Goal: Task Accomplishment & Management: Manage account settings

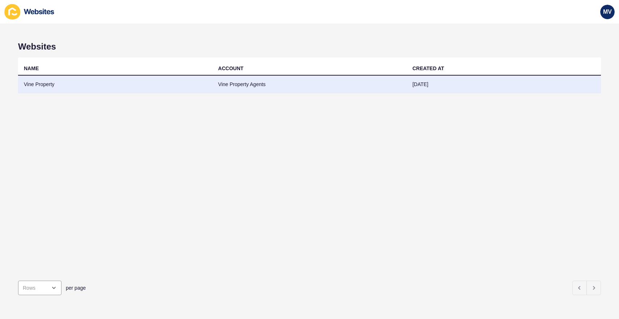
click at [37, 88] on td "Vine Property" at bounding box center [115, 85] width 194 height 18
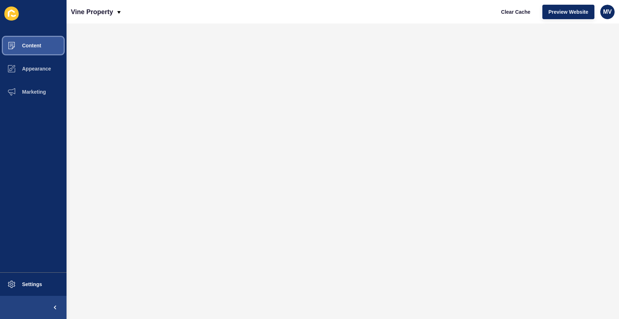
click at [47, 52] on button "Content" at bounding box center [33, 45] width 67 height 23
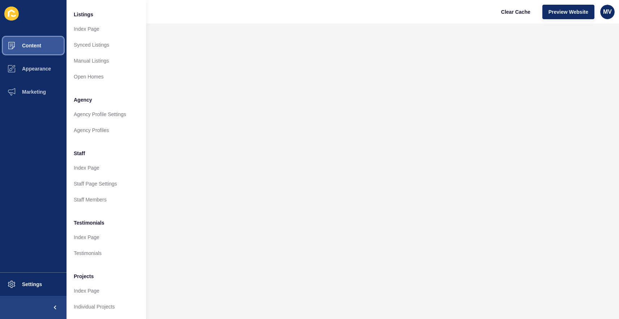
scroll to position [105, 0]
click at [40, 93] on span "Marketing" at bounding box center [22, 92] width 47 height 6
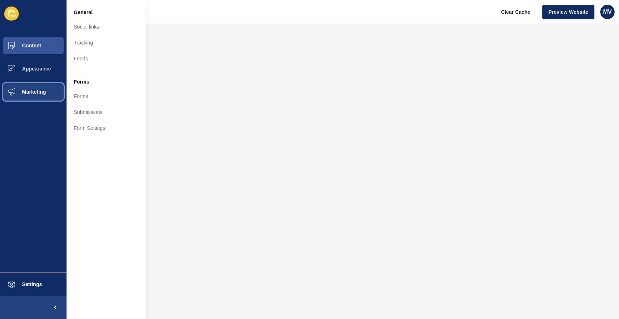
scroll to position [0, 0]
click at [87, 112] on link "Submissions" at bounding box center [107, 112] width 80 height 16
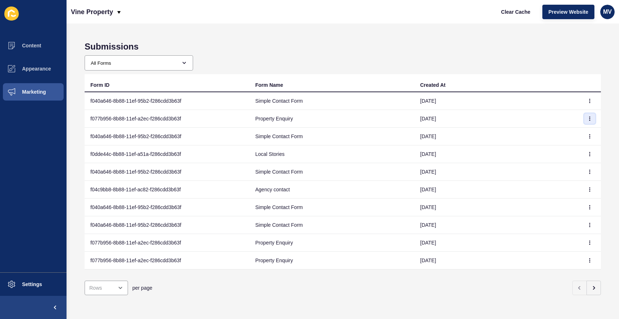
click at [592, 119] on button "button" at bounding box center [589, 118] width 11 height 10
click at [574, 136] on link "View" at bounding box center [569, 133] width 51 height 16
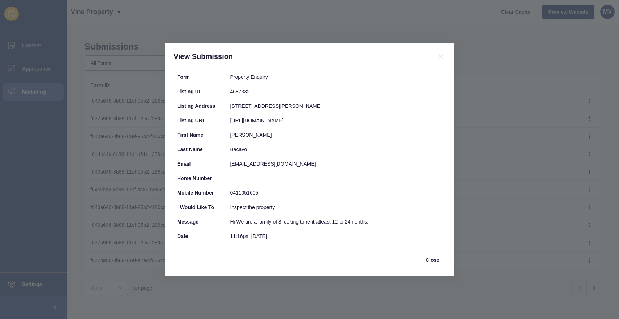
click at [482, 139] on div "View Submission Form Property Enquiry Listing ID 4687332 Listing Address [STREE…" at bounding box center [309, 159] width 619 height 319
click at [432, 261] on span "Close" at bounding box center [432, 259] width 14 height 7
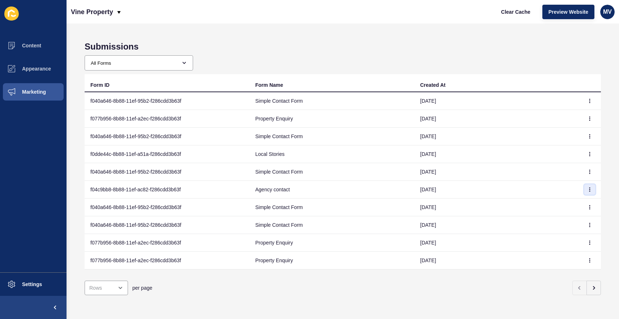
click at [591, 189] on icon "button" at bounding box center [589, 189] width 4 height 4
click at [572, 205] on link "View" at bounding box center [569, 204] width 51 height 16
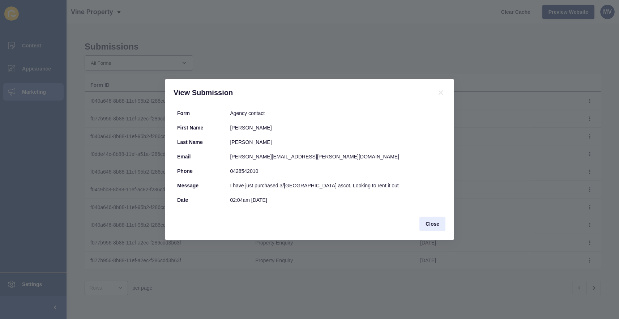
click at [439, 223] on span "Close" at bounding box center [432, 223] width 14 height 7
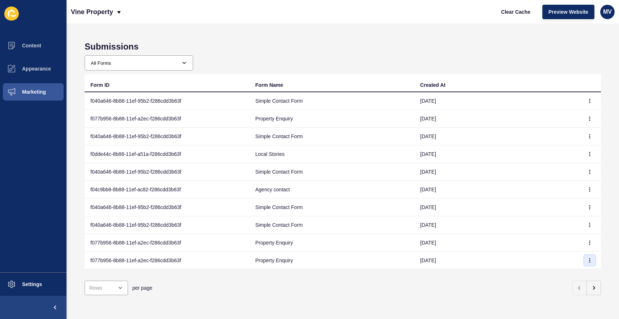
click at [588, 261] on icon "button" at bounding box center [589, 260] width 4 height 4
click at [582, 270] on link "View" at bounding box center [569, 275] width 51 height 16
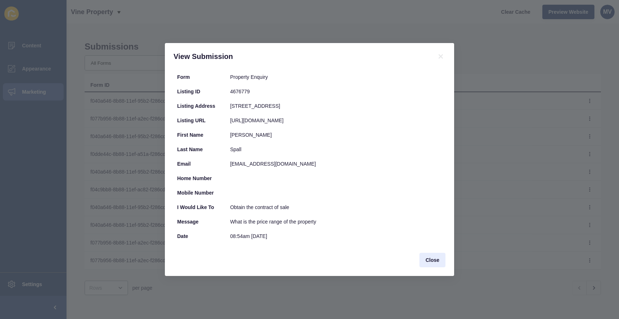
click at [432, 263] on span "Close" at bounding box center [432, 259] width 14 height 7
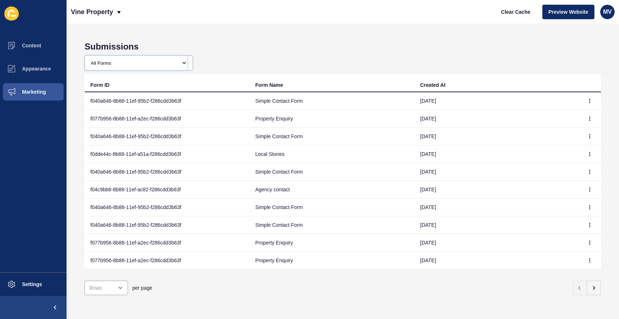
select select "f040a646-8b88-11ef-95b2-f286cdd3b63f"
click at [587, 260] on button "button" at bounding box center [589, 260] width 11 height 10
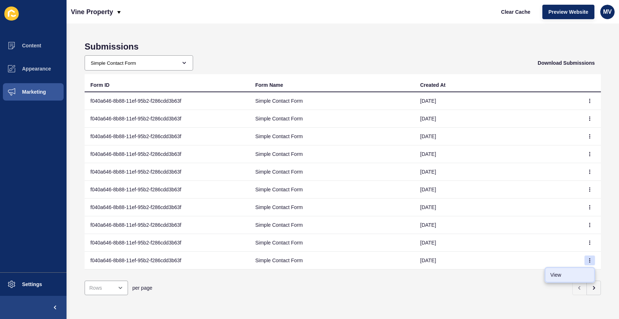
click at [570, 269] on link "View" at bounding box center [569, 275] width 51 height 16
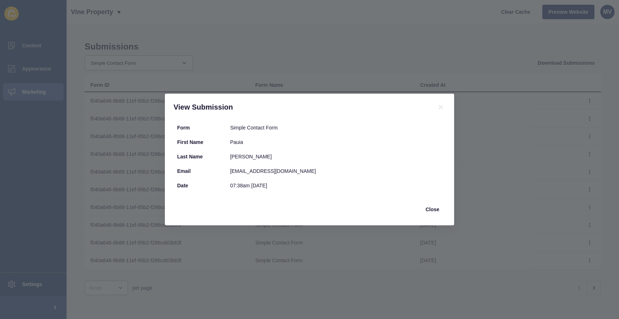
click at [507, 186] on div "View Submission Form Simple Contact Form First Name Pauia Last Name [PERSON_NAM…" at bounding box center [309, 159] width 619 height 319
click at [436, 210] on span "Close" at bounding box center [432, 209] width 14 height 7
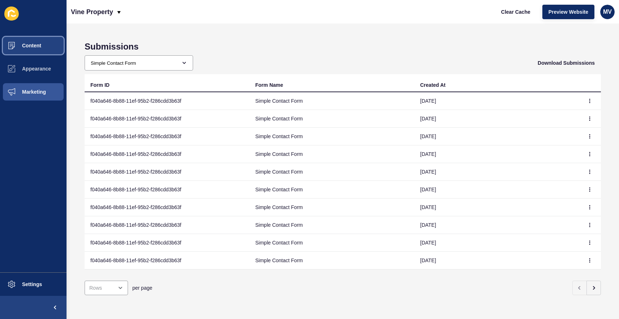
click at [23, 50] on span at bounding box center [11, 45] width 23 height 23
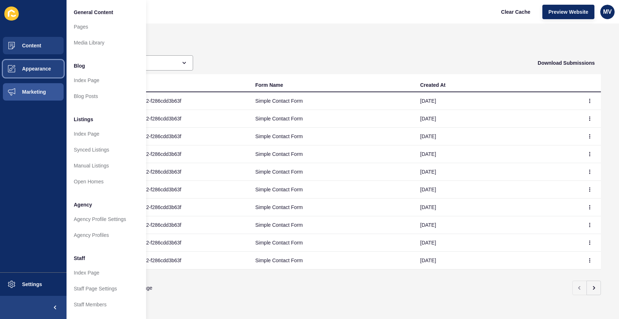
click at [30, 68] on span "Appearance" at bounding box center [25, 69] width 52 height 6
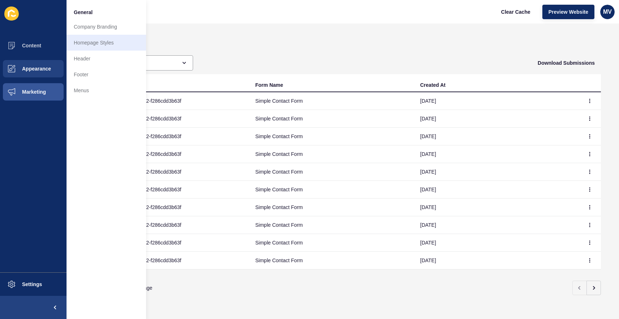
click at [81, 40] on link "Homepage Styles" at bounding box center [107, 43] width 80 height 16
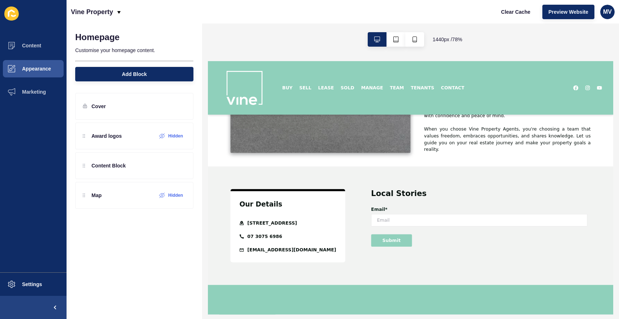
scroll to position [664, 0]
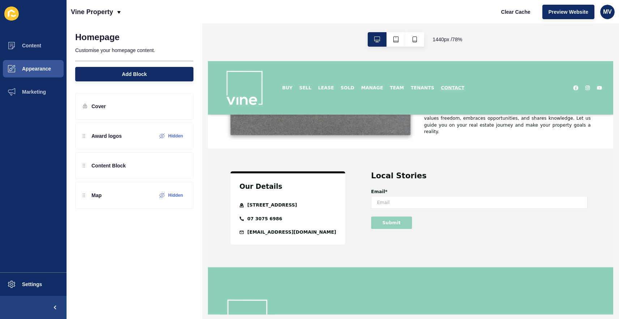
click at [506, 97] on link "CONTACT" at bounding box center [520, 95] width 34 height 7
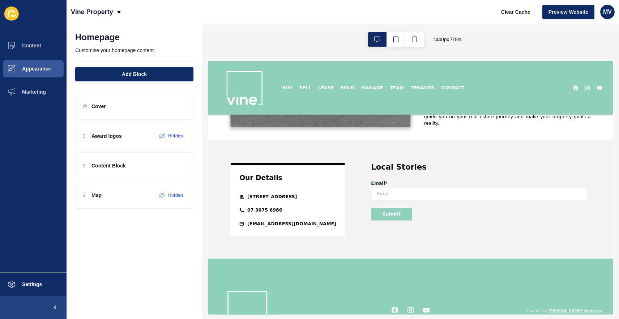
scroll to position [674, 0]
click at [22, 281] on span at bounding box center [11, 284] width 23 height 23
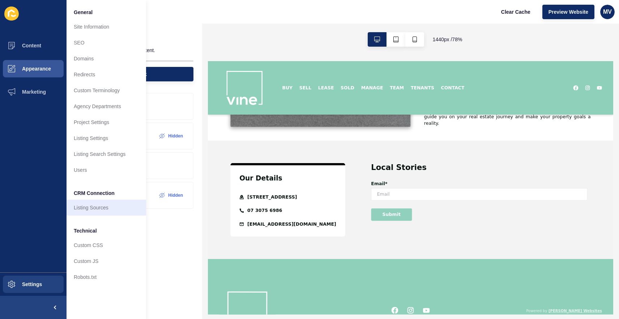
click at [86, 208] on link "Listing Sources" at bounding box center [107, 208] width 80 height 16
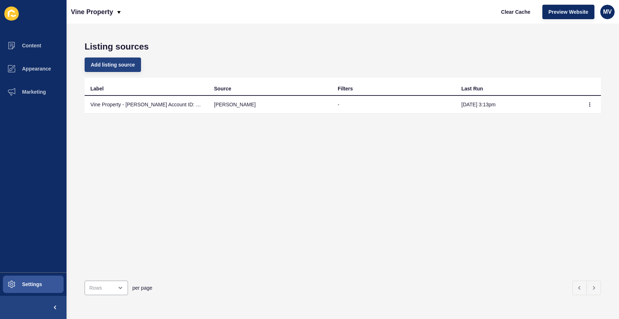
click at [121, 68] on span "Add listing source" at bounding box center [113, 64] width 44 height 7
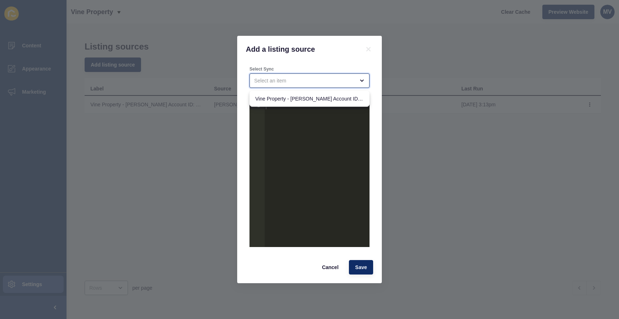
click at [290, 82] on div "close menu" at bounding box center [304, 80] width 100 height 7
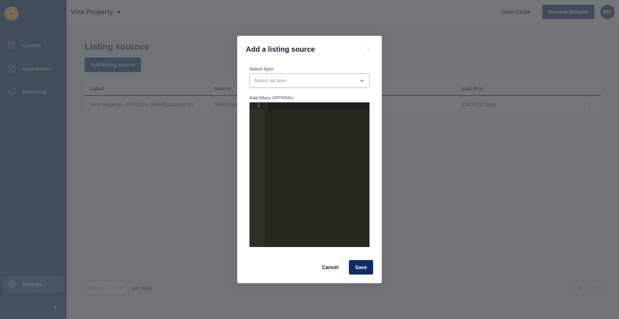
click at [293, 66] on div "Select Sync" at bounding box center [309, 69] width 120 height 6
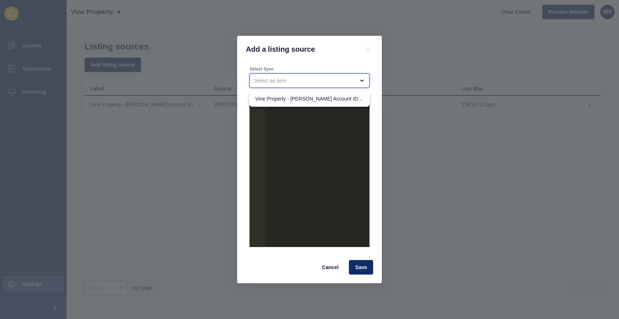
click at [298, 78] on div "close menu" at bounding box center [304, 80] width 100 height 7
click at [295, 74] on div "open menu" at bounding box center [309, 80] width 120 height 14
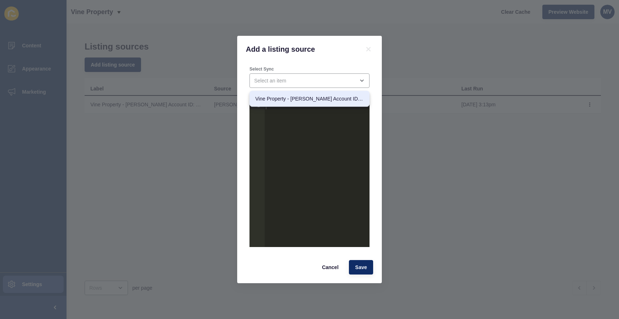
click at [296, 72] on div "Select Sync" at bounding box center [309, 76] width 121 height 23
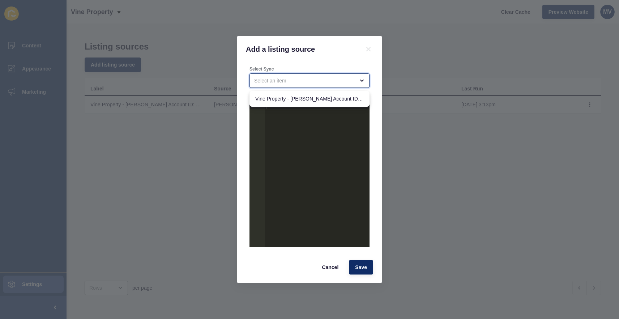
click at [311, 78] on div "close menu" at bounding box center [304, 80] width 100 height 7
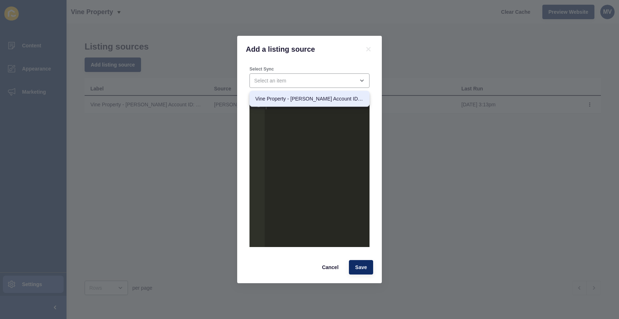
click at [326, 62] on div "Add a listing source" at bounding box center [309, 49] width 145 height 27
click at [369, 49] on icon at bounding box center [368, 49] width 4 height 4
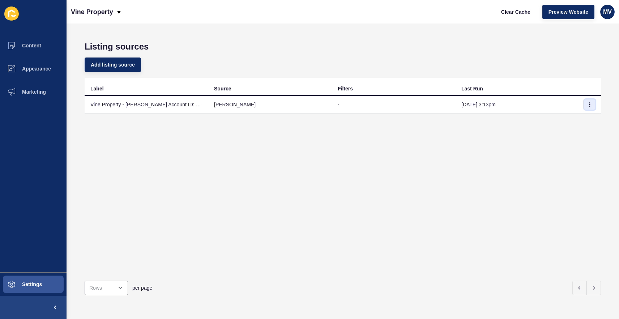
click at [590, 103] on icon "button" at bounding box center [589, 104] width 4 height 4
drag, startPoint x: 327, startPoint y: 149, endPoint x: 289, endPoint y: 140, distance: 39.4
click at [327, 149] on div "Label Source Filters Last Run Vine Property - [PERSON_NAME] Account ID: 2268 [I…" at bounding box center [343, 176] width 516 height 197
click at [118, 65] on span "Add listing source" at bounding box center [113, 64] width 44 height 7
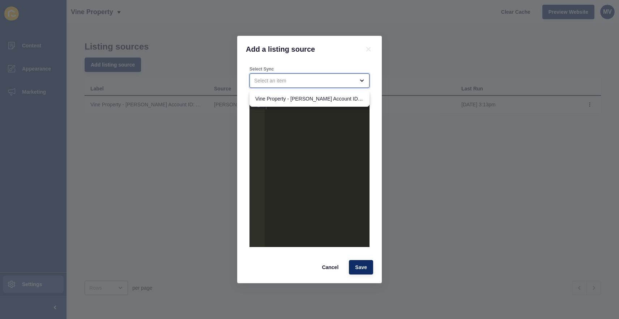
click at [269, 79] on div "close menu" at bounding box center [304, 80] width 100 height 7
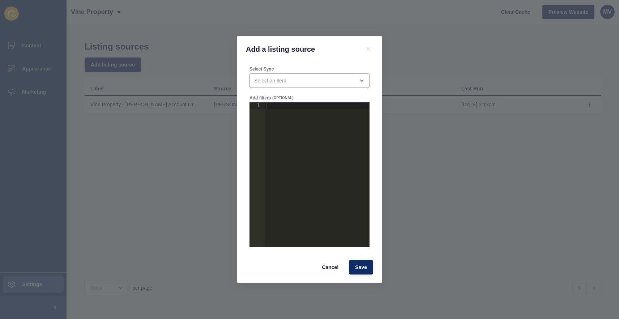
click at [276, 94] on div "Add filters (OPTIONAL) 1 הההההההההההההההההההההההההההההההההההההההההההההההההההההה…" at bounding box center [309, 170] width 121 height 153
drag, startPoint x: 330, startPoint y: 271, endPoint x: 299, endPoint y: 241, distance: 44.0
click at [329, 269] on button "Cancel" at bounding box center [330, 267] width 29 height 14
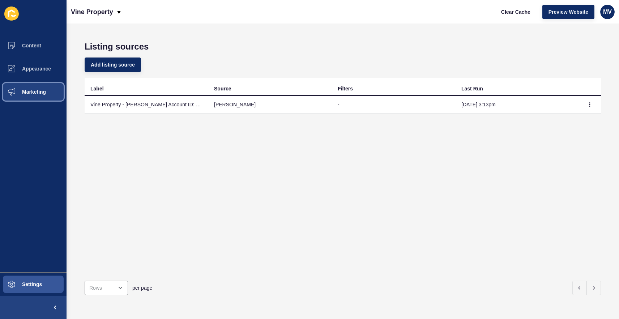
click at [18, 94] on span "Marketing" at bounding box center [22, 92] width 47 height 6
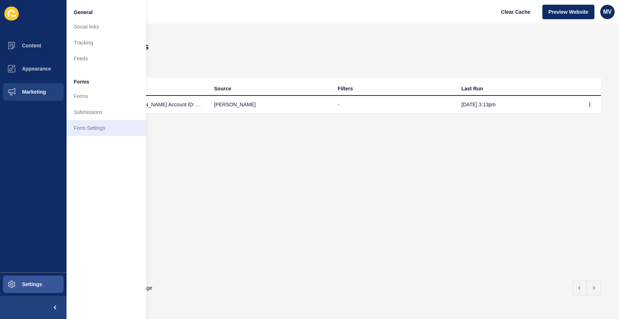
click at [82, 127] on link "Form Settings" at bounding box center [107, 128] width 80 height 16
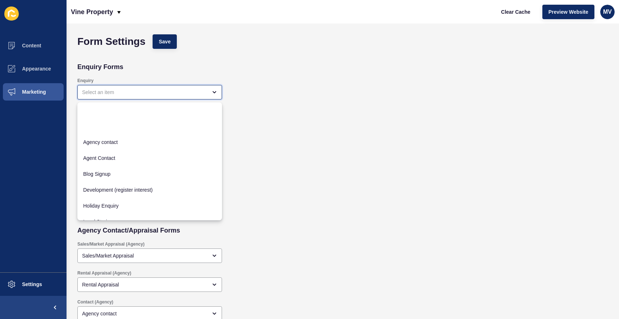
click at [207, 97] on div "close menu" at bounding box center [149, 92] width 145 height 14
click at [279, 96] on div "Enquiry" at bounding box center [289, 88] width 430 height 29
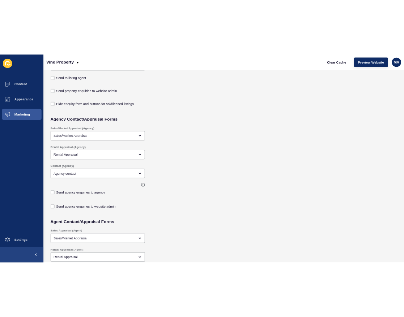
scroll to position [132, 0]
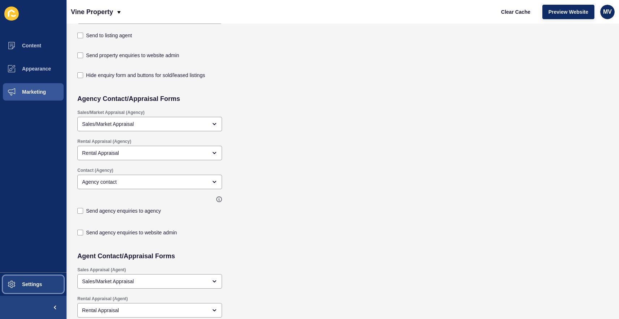
click at [15, 282] on span "Settings" at bounding box center [20, 284] width 43 height 6
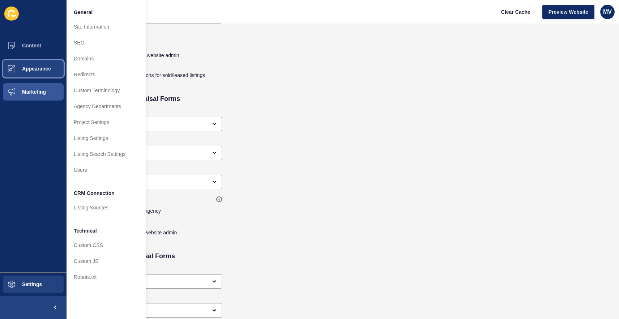
click at [43, 69] on span "Appearance" at bounding box center [25, 69] width 52 height 6
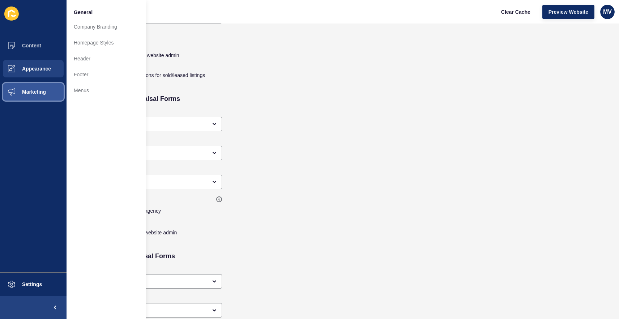
click at [38, 87] on button "Marketing" at bounding box center [33, 91] width 67 height 23
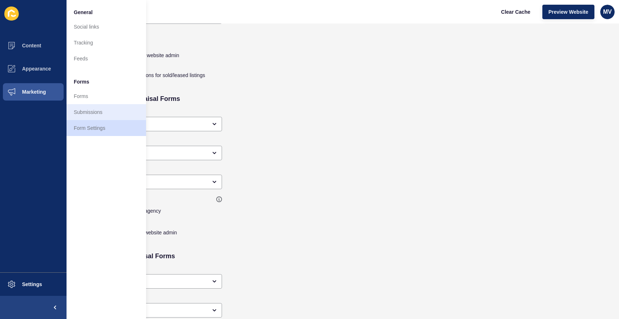
click at [91, 113] on link "Submissions" at bounding box center [107, 112] width 80 height 16
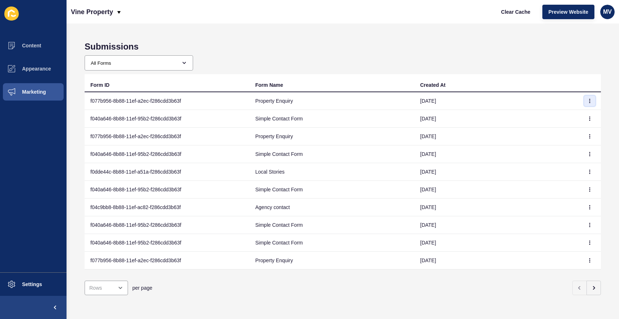
click at [588, 100] on icon "button" at bounding box center [589, 101] width 4 height 4
click at [552, 115] on link "View" at bounding box center [569, 115] width 51 height 16
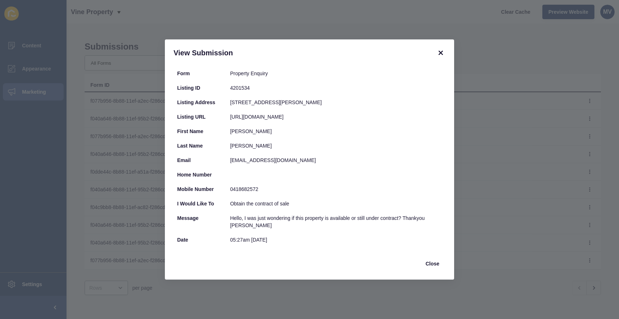
click at [442, 52] on icon at bounding box center [440, 52] width 9 height 9
